Goal: Submit feedback/report problem

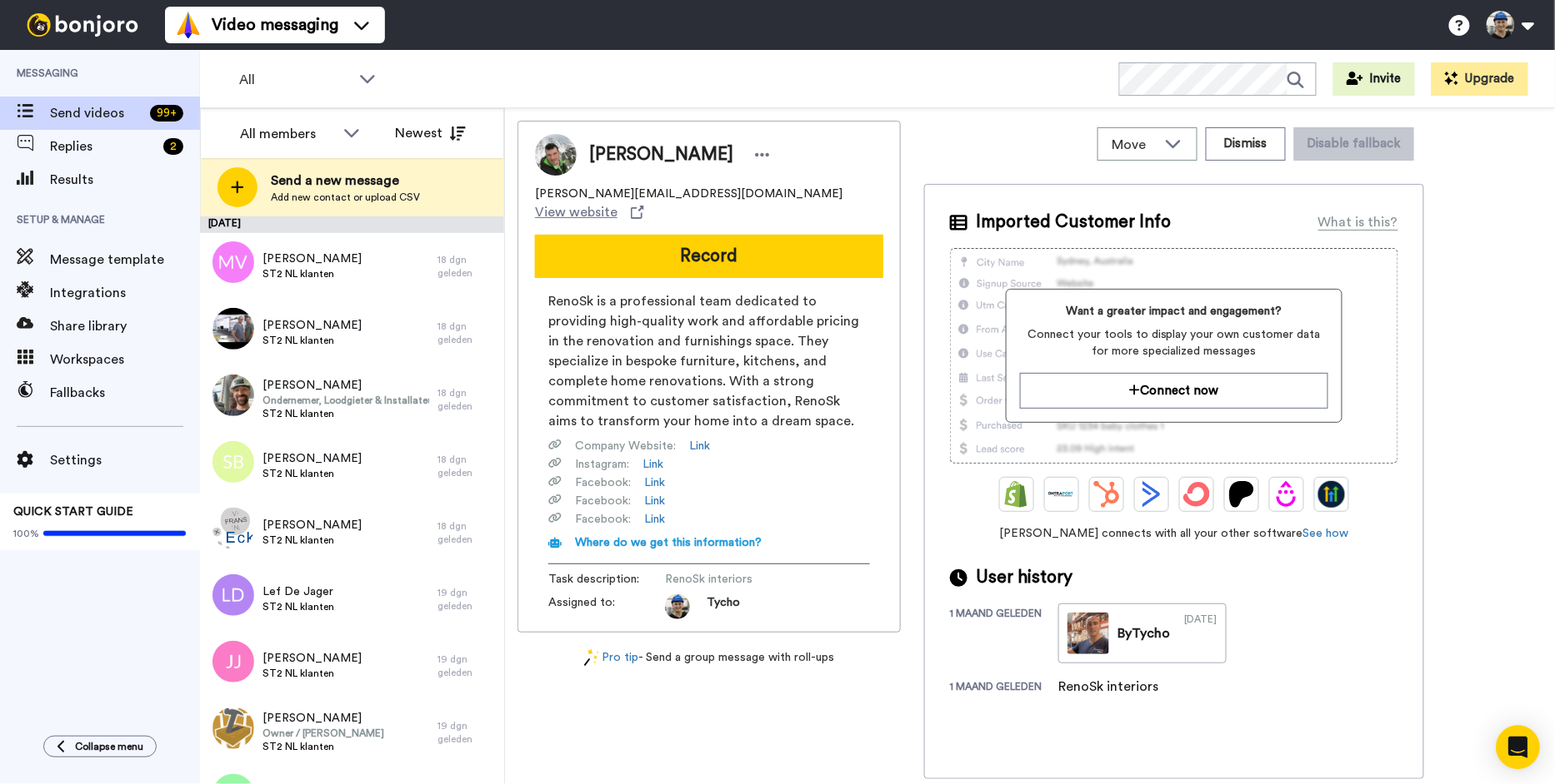
click at [1522, 751] on icon "Open Intercom Messenger" at bounding box center [1519, 748] width 22 height 22
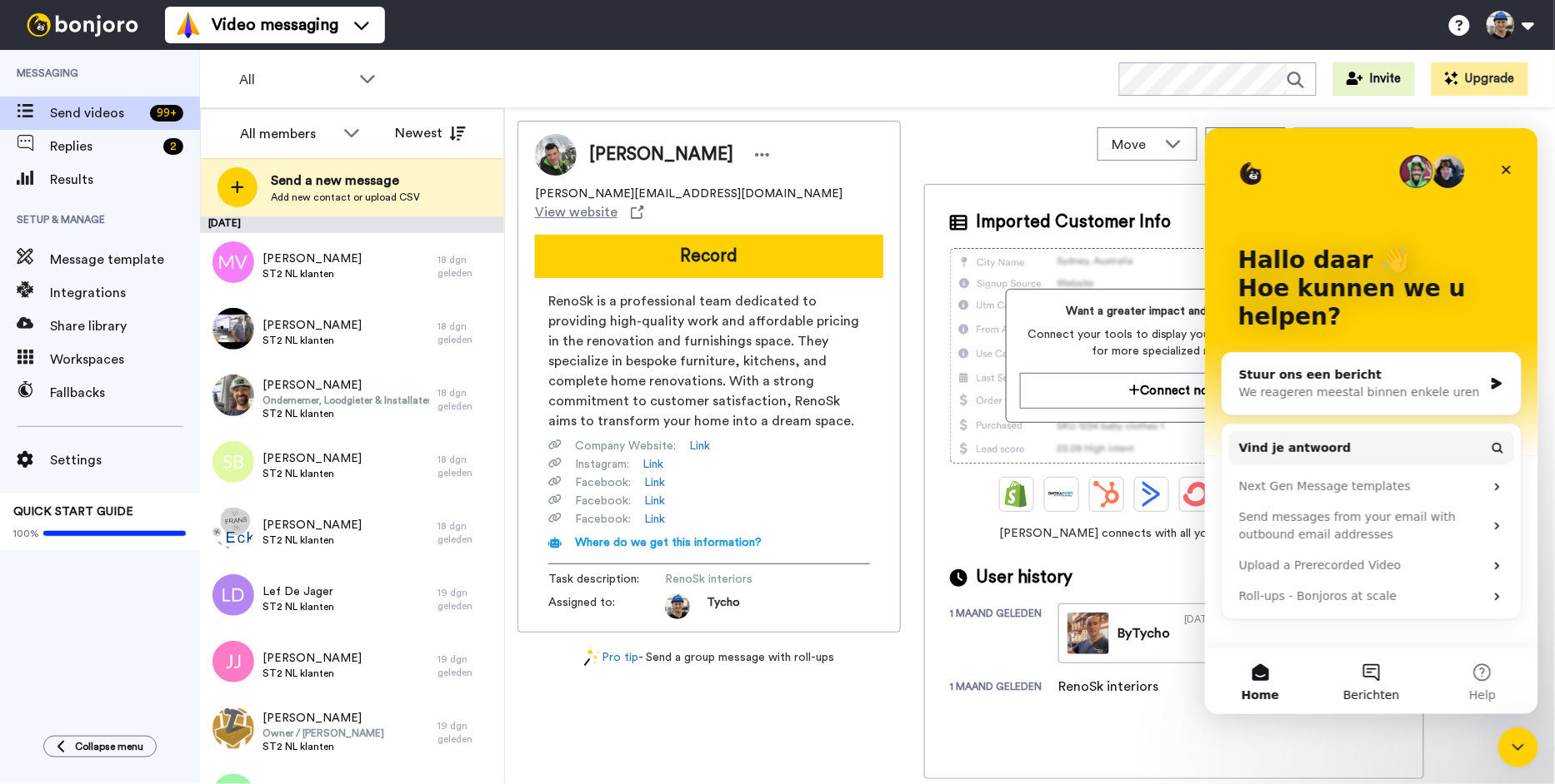
click at [1377, 663] on button "Berichten" at bounding box center [1370, 681] width 110 height 67
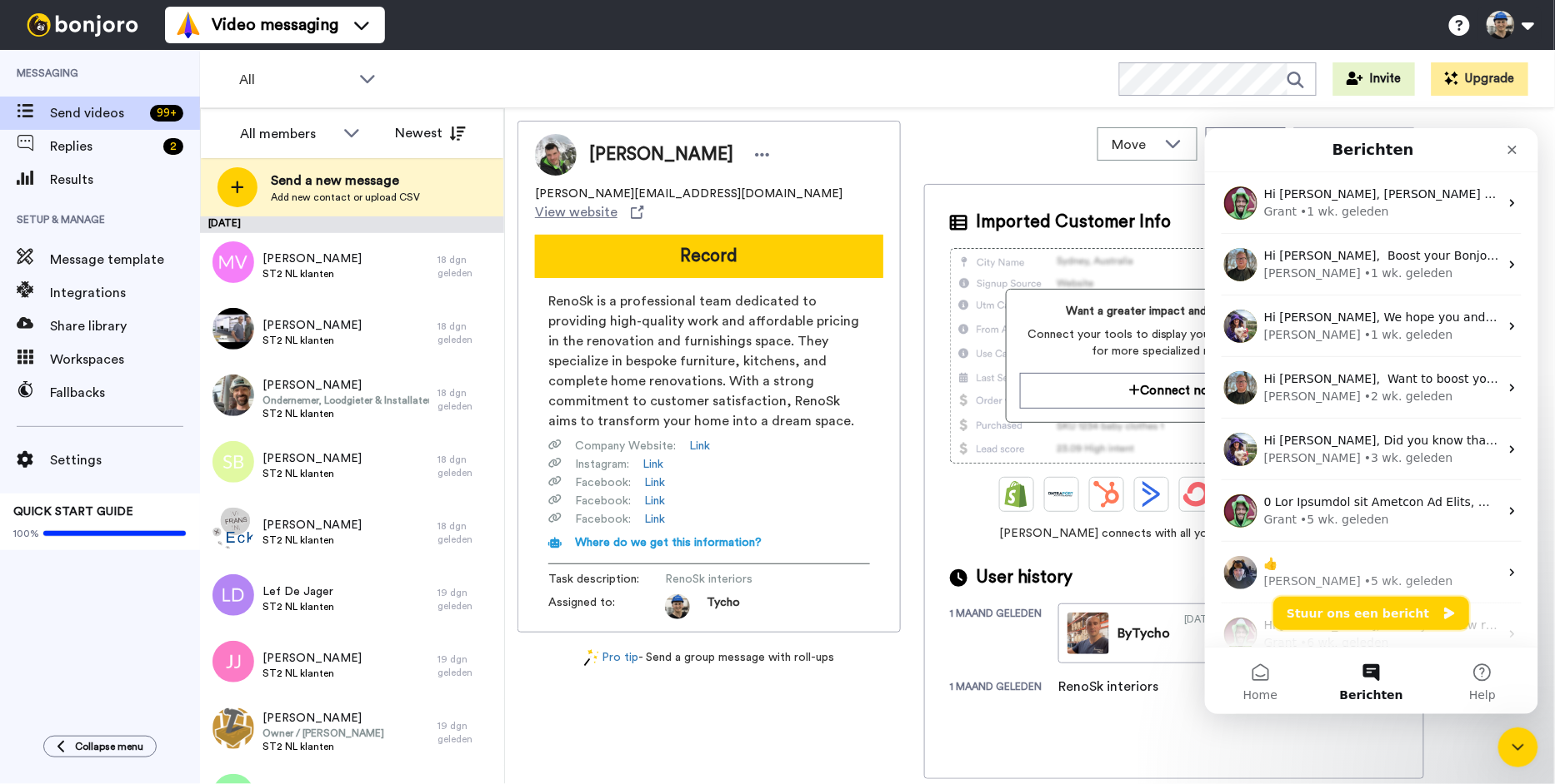
click at [1365, 612] on button "Stuur ons een bericht" at bounding box center [1370, 613] width 196 height 33
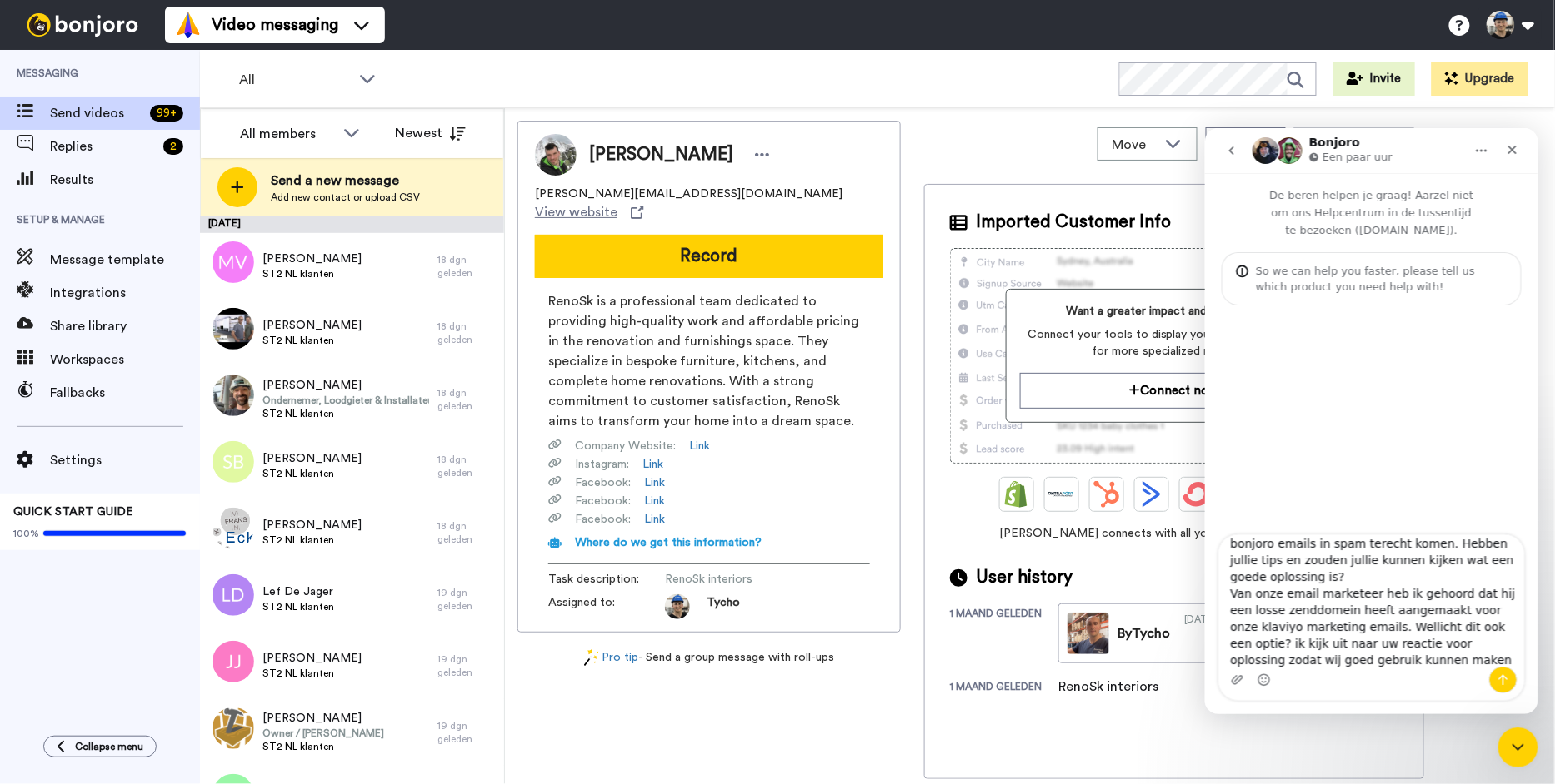
scroll to position [77, 0]
type textarea "Beste Team, Ik heb gemerkt dat ondanks dat ik mijn domein en email heb gekoppel…"
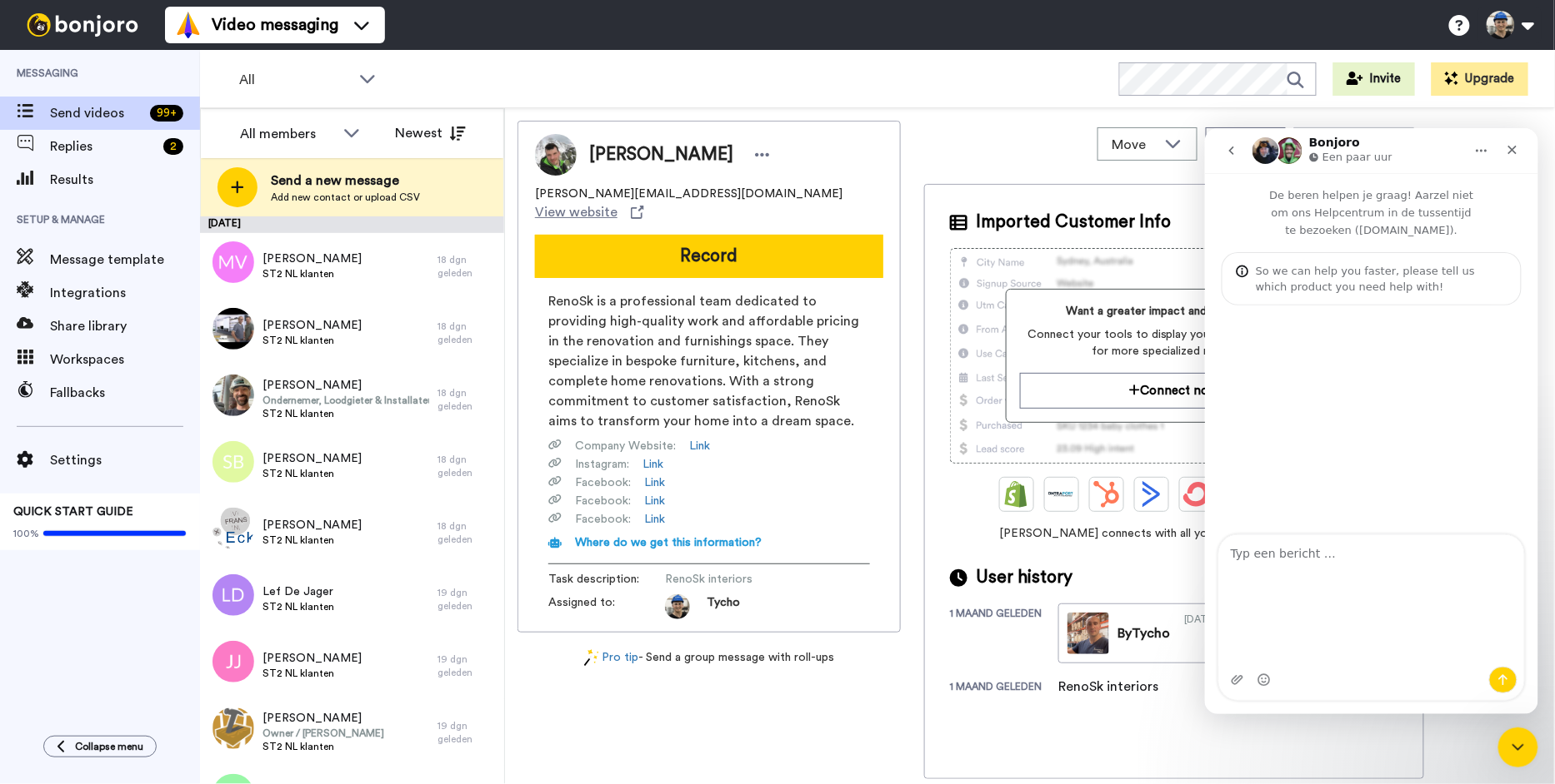
scroll to position [0, 0]
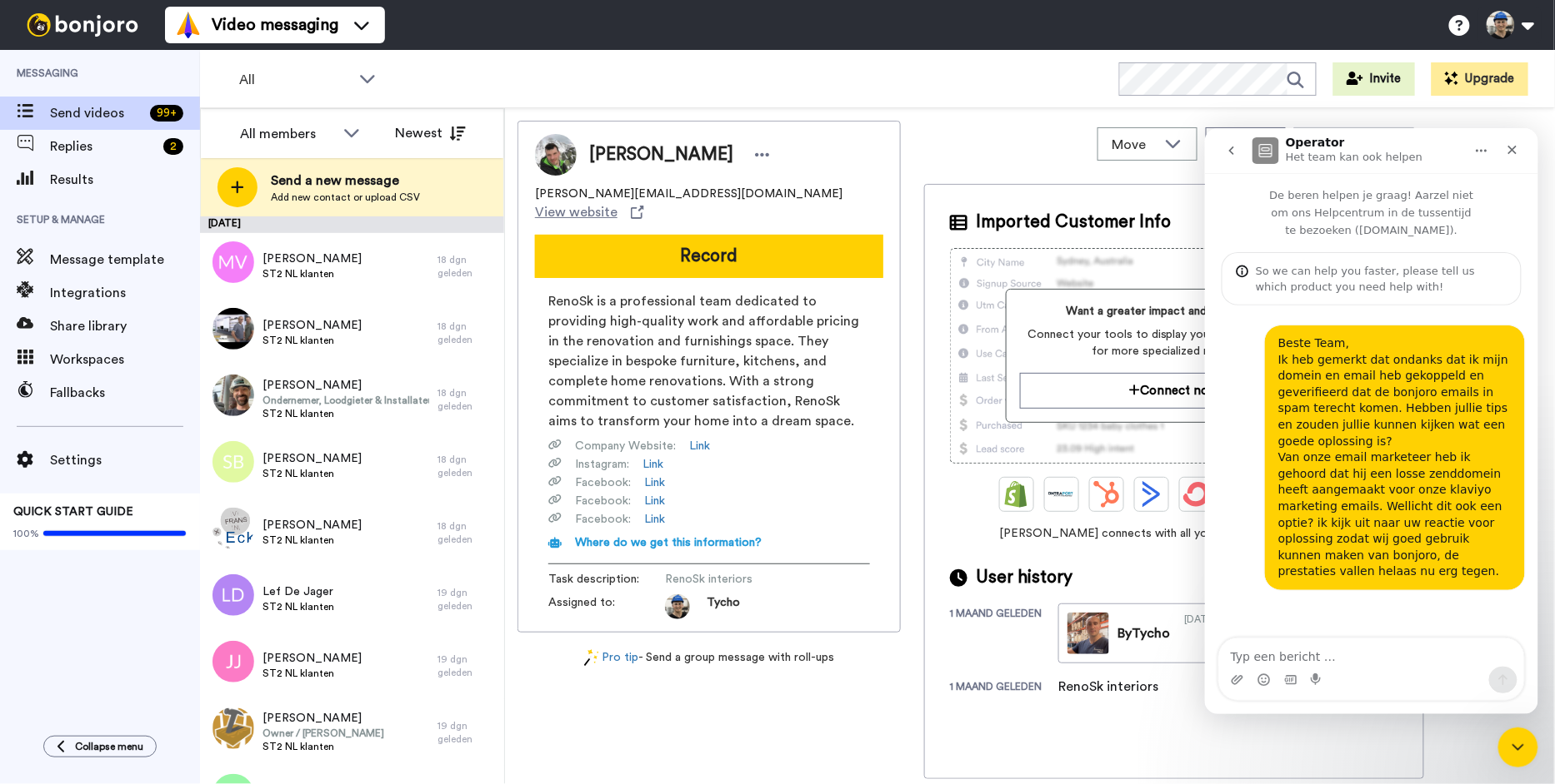
click at [1292, 651] on textarea "Typ een bericht …" at bounding box center [1370, 652] width 304 height 29
type textarea "U kunt mij mailen op [EMAIL_ADDRESS][DOMAIN_NAME]"
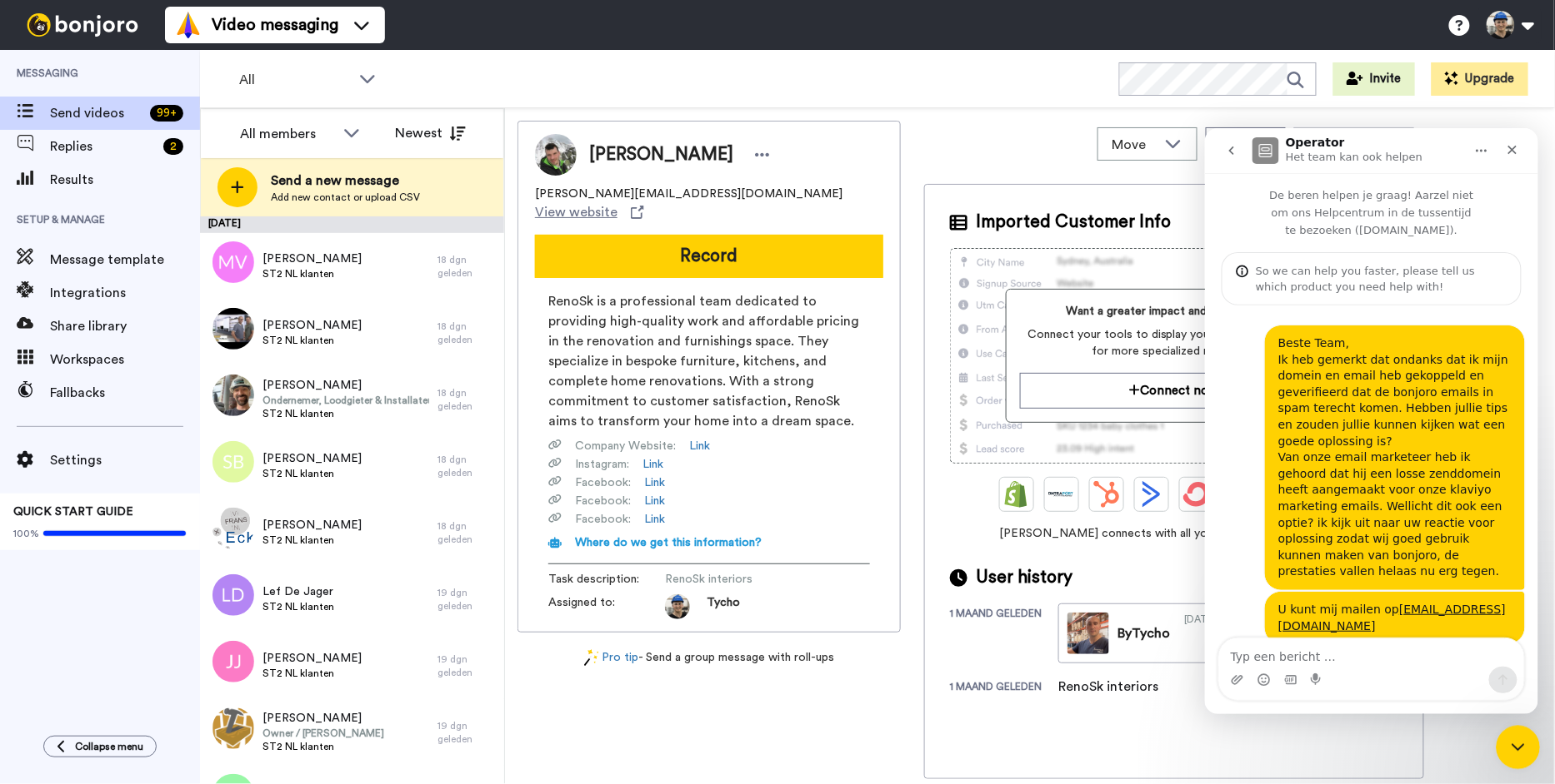
click at [1514, 745] on icon "Intercom Messenger sluiten" at bounding box center [1515, 746] width 20 height 20
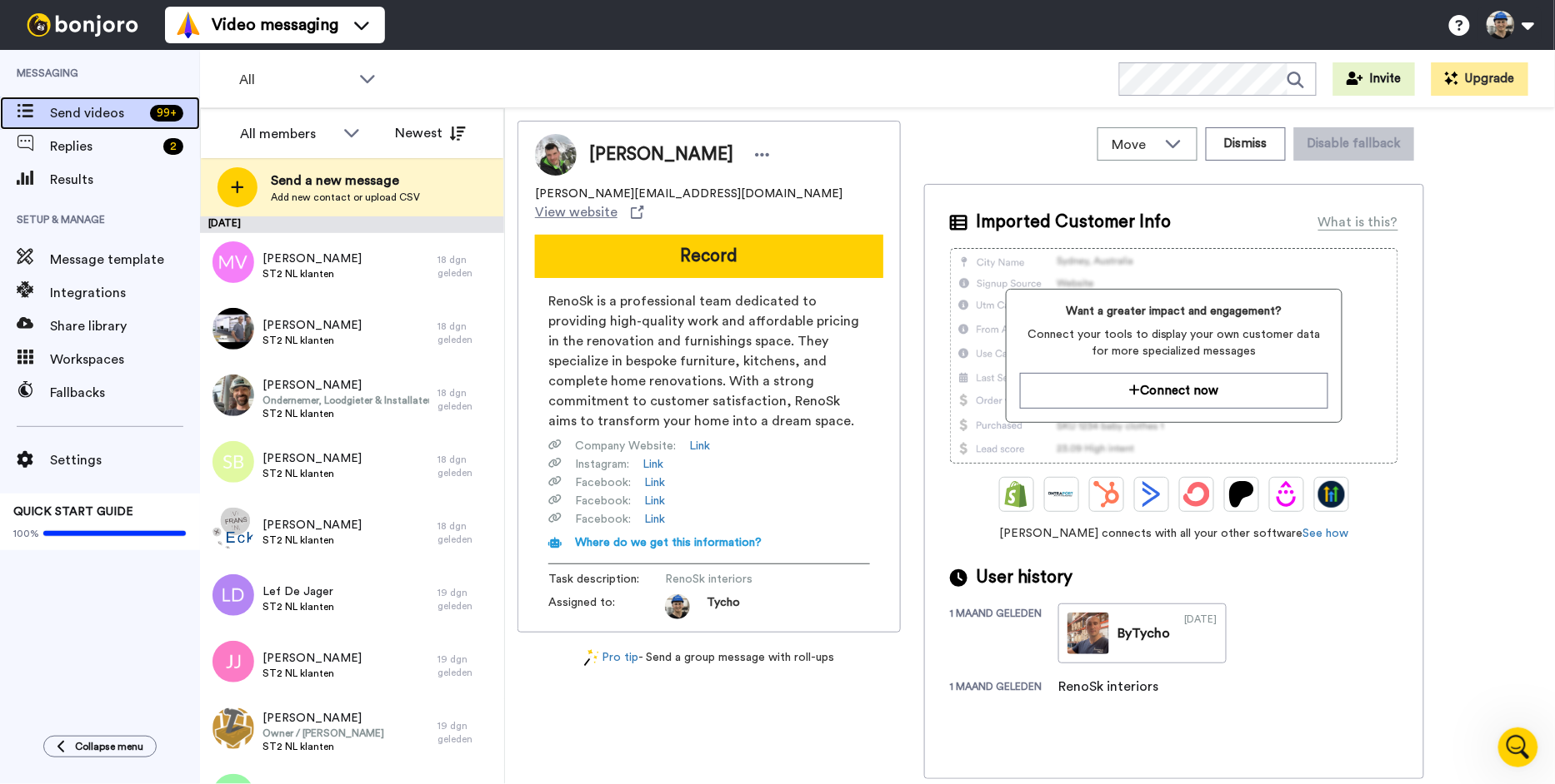
click at [126, 103] on span "Send videos" at bounding box center [97, 113] width 94 height 20
